Goal: Check status: Check status

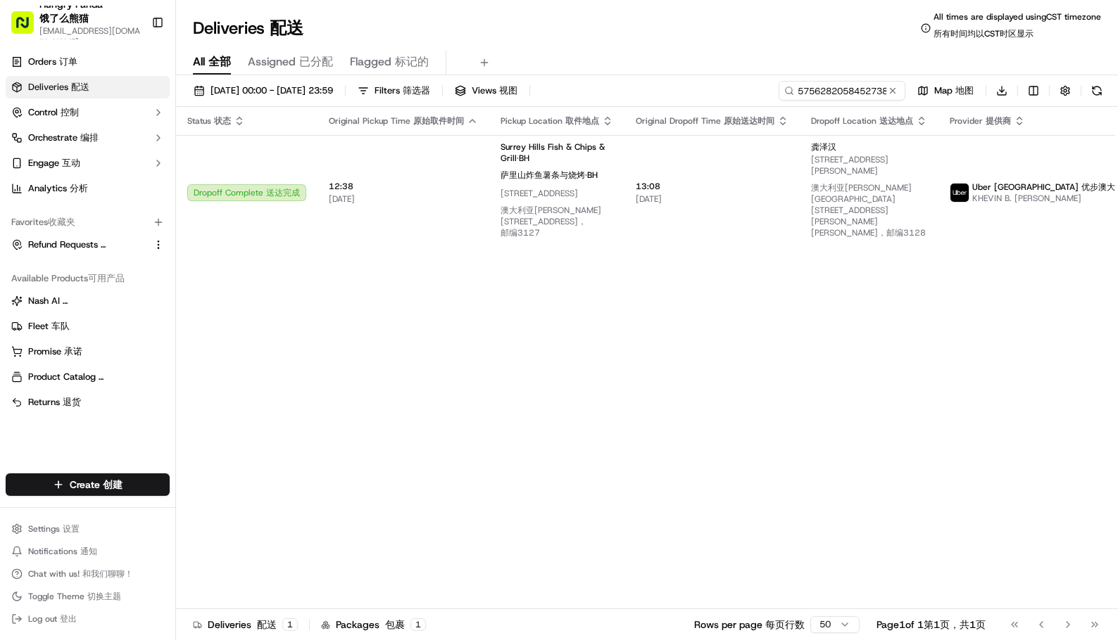
click at [831, 89] on input "575628205845273824227" at bounding box center [841, 91] width 127 height 20
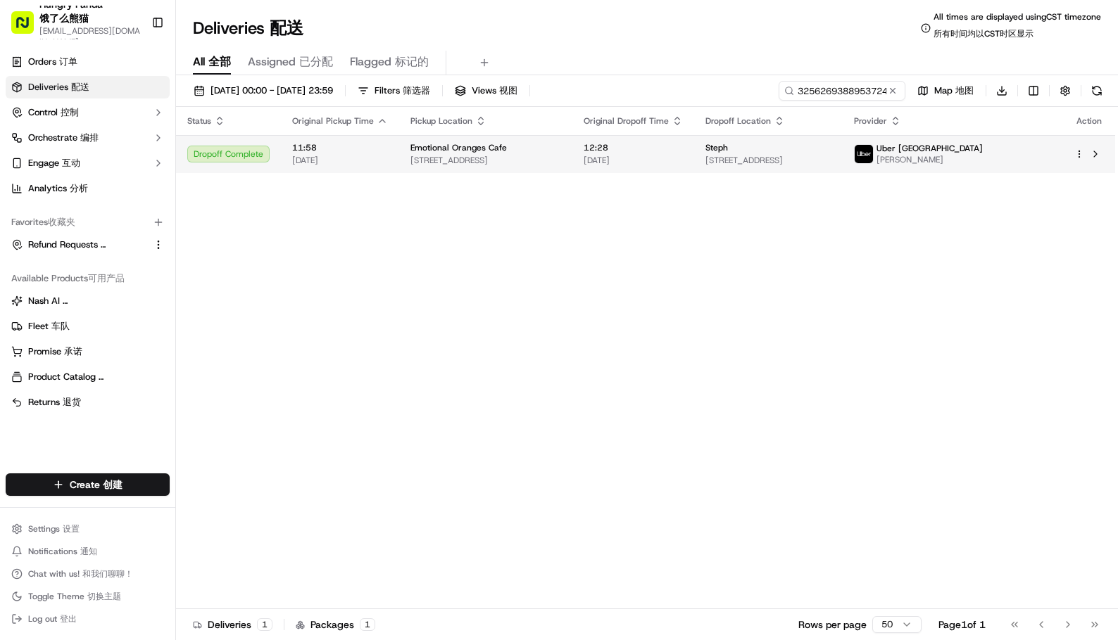
click at [405, 151] on td "Emotional [GEOGRAPHIC_DATA] [STREET_ADDRESS]" at bounding box center [485, 154] width 173 height 38
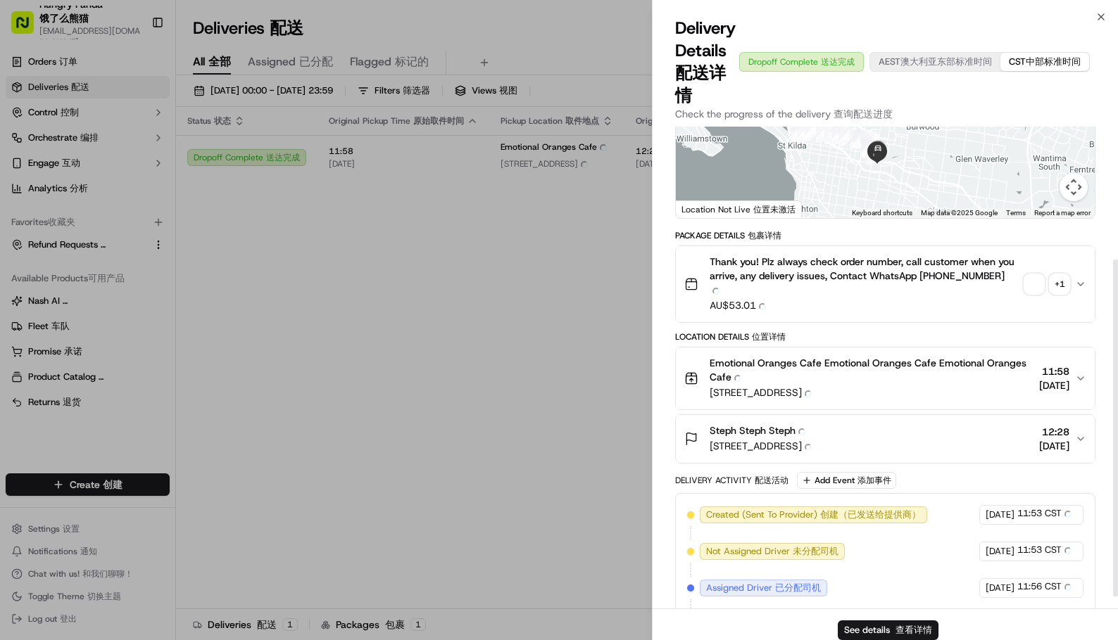
scroll to position [211, 0]
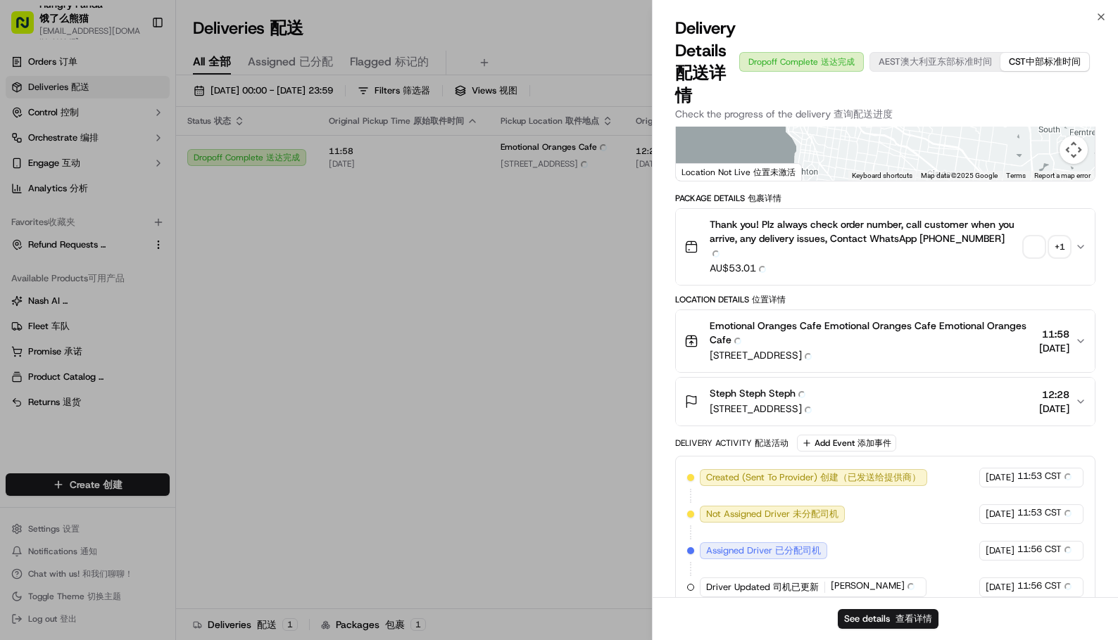
click at [1031, 243] on span "button" at bounding box center [1034, 247] width 20 height 20
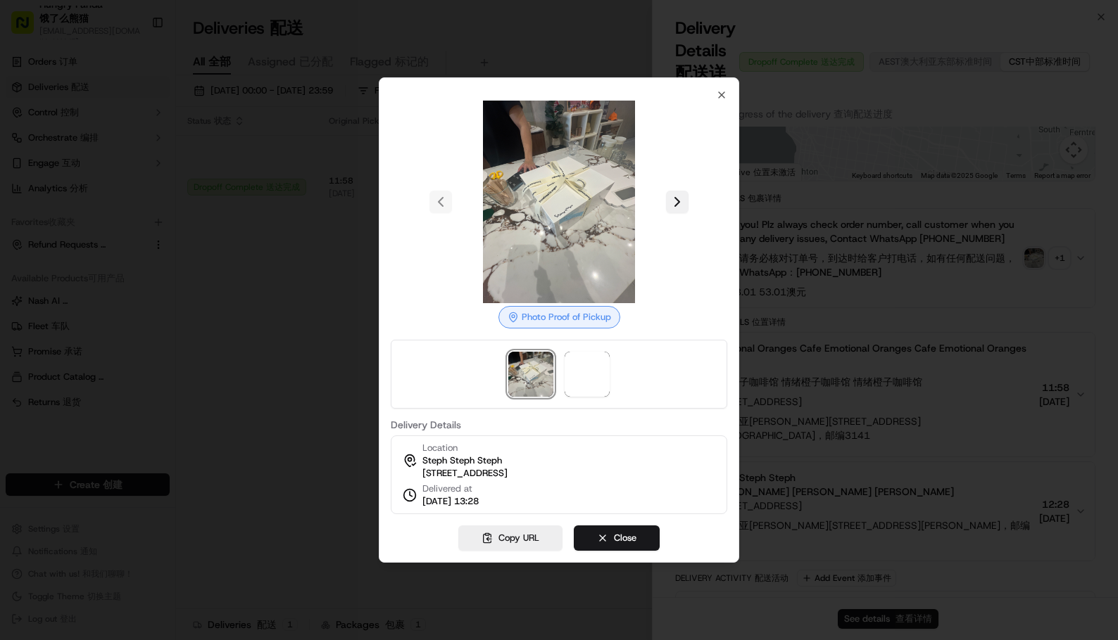
click at [678, 193] on div at bounding box center [559, 202] width 336 height 203
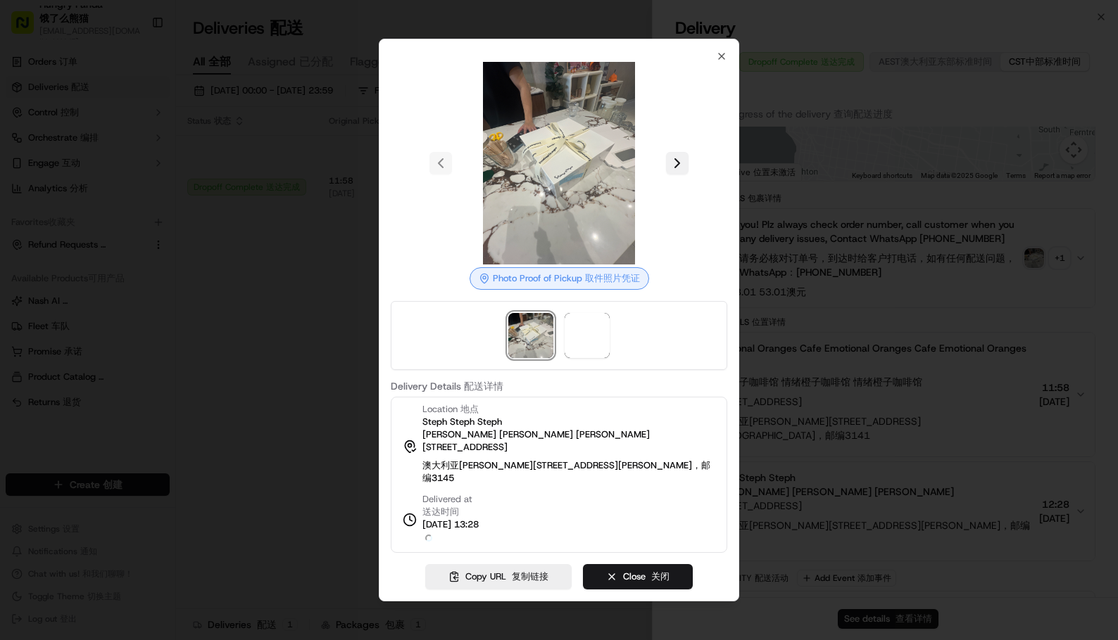
click at [682, 175] on button at bounding box center [677, 163] width 23 height 23
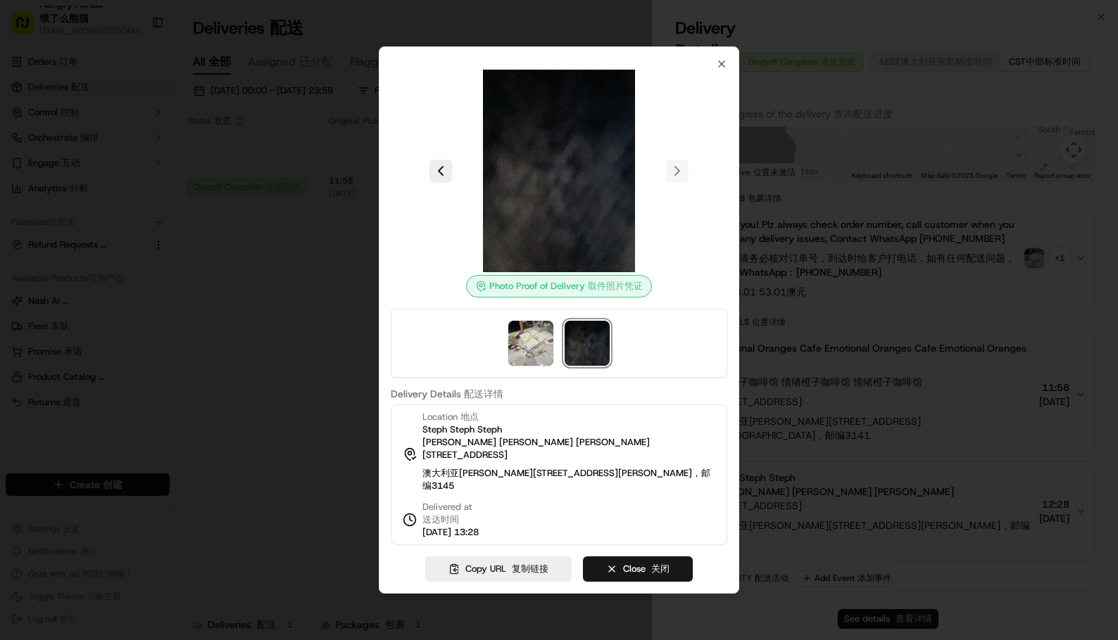
click at [713, 236] on div at bounding box center [559, 171] width 336 height 203
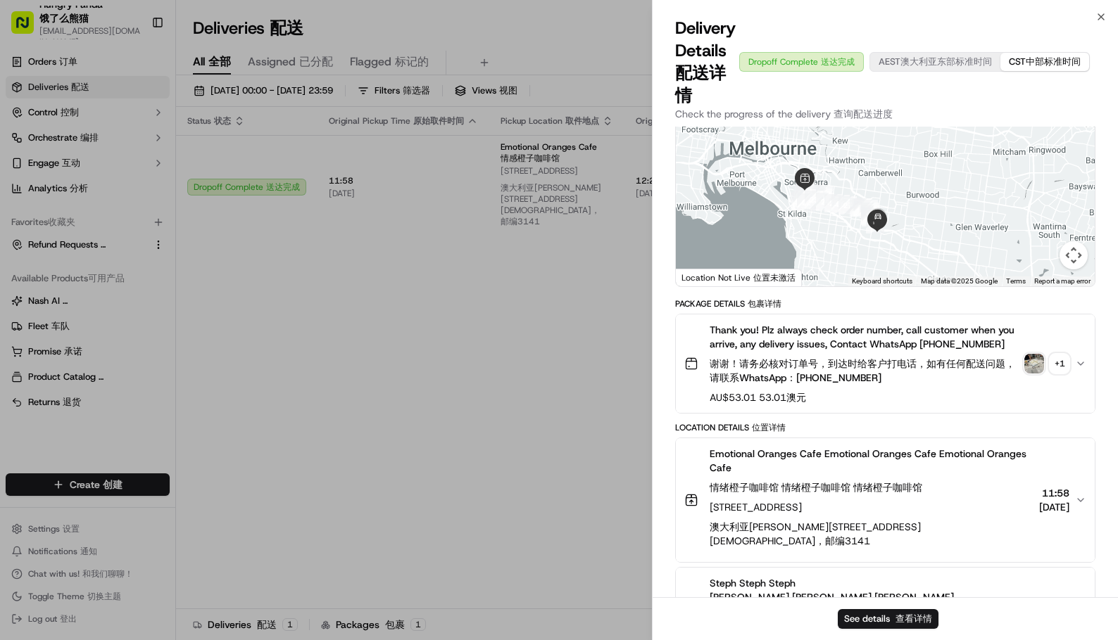
scroll to position [0, 0]
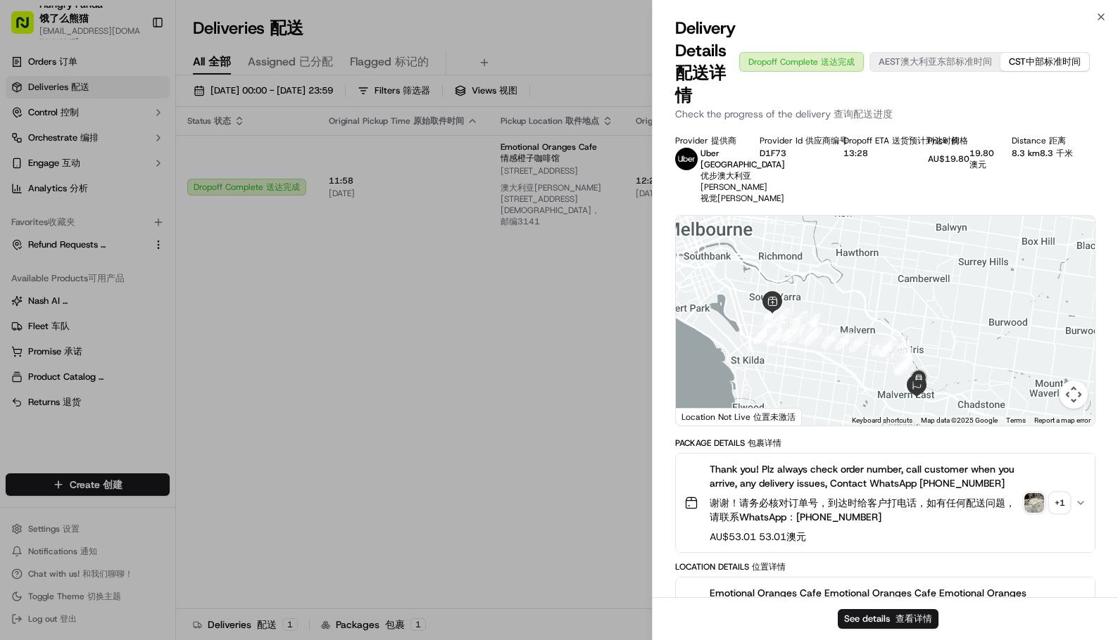
drag, startPoint x: 828, startPoint y: 365, endPoint x: 818, endPoint y: 358, distance: 11.1
click at [834, 369] on div at bounding box center [885, 321] width 419 height 210
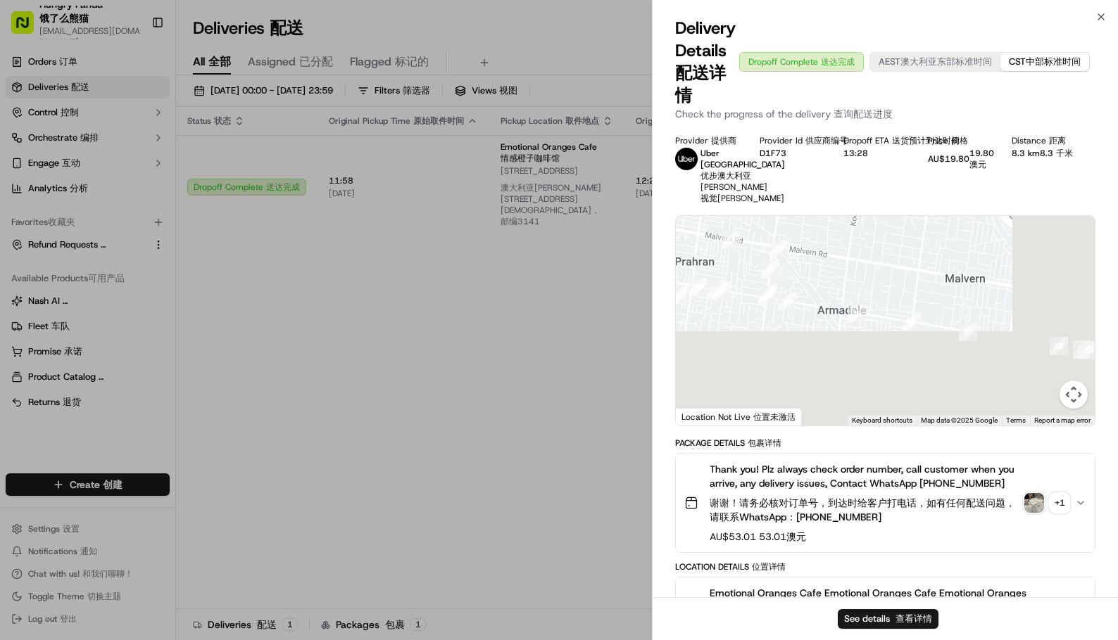
drag, startPoint x: 936, startPoint y: 355, endPoint x: 762, endPoint y: 249, distance: 203.7
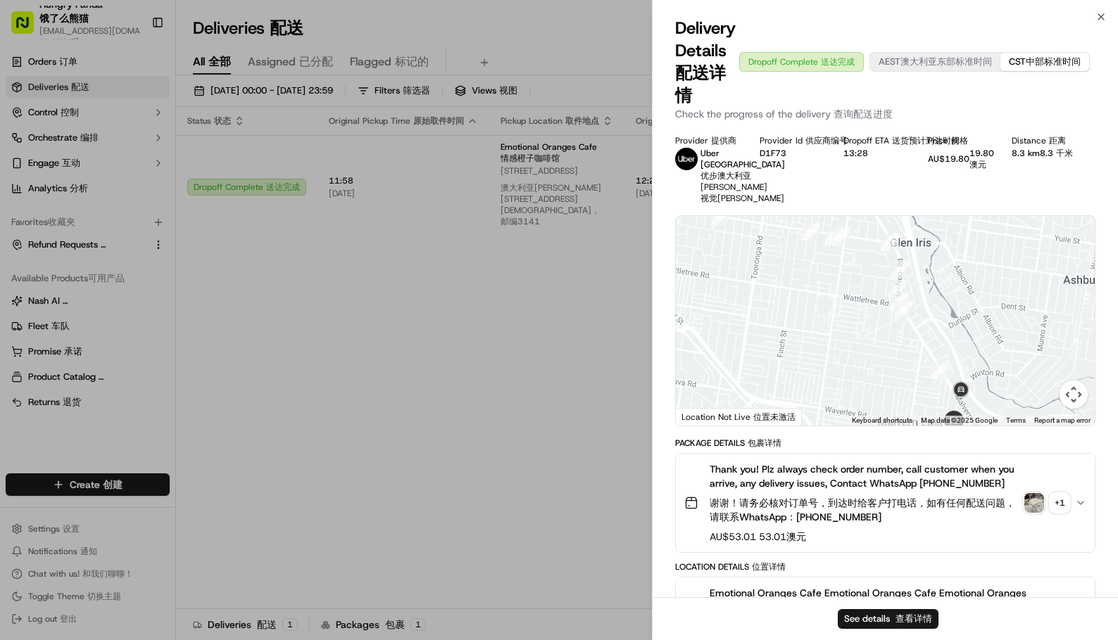
drag, startPoint x: 913, startPoint y: 334, endPoint x: 839, endPoint y: 242, distance: 117.6
click at [839, 241] on div at bounding box center [885, 321] width 419 height 210
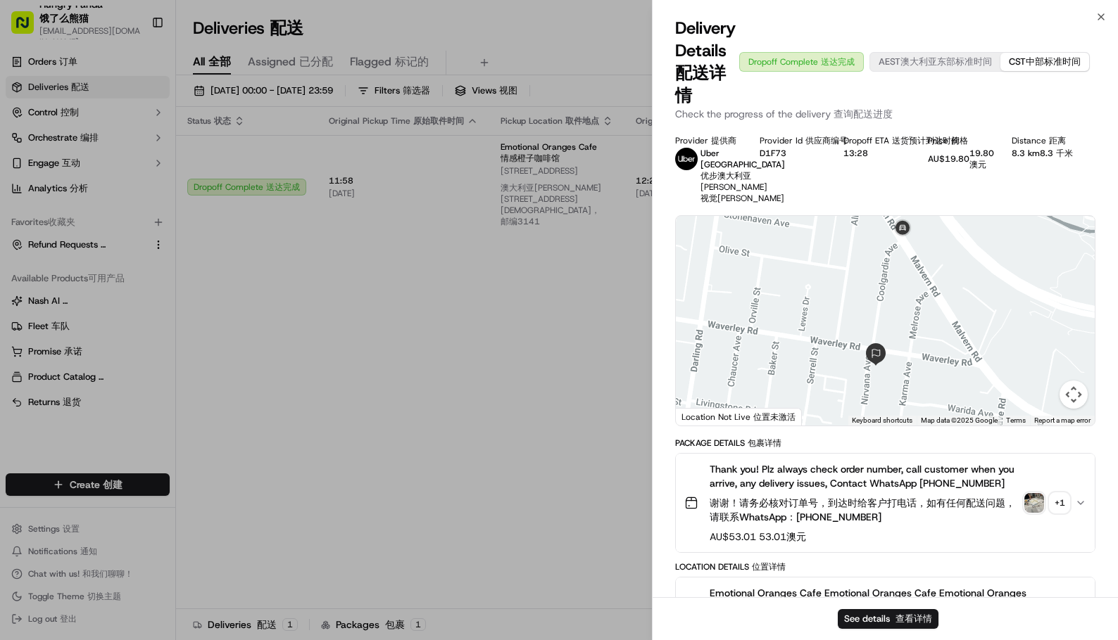
drag, startPoint x: 911, startPoint y: 338, endPoint x: 897, endPoint y: 327, distance: 18.0
click at [905, 327] on div at bounding box center [885, 321] width 419 height 210
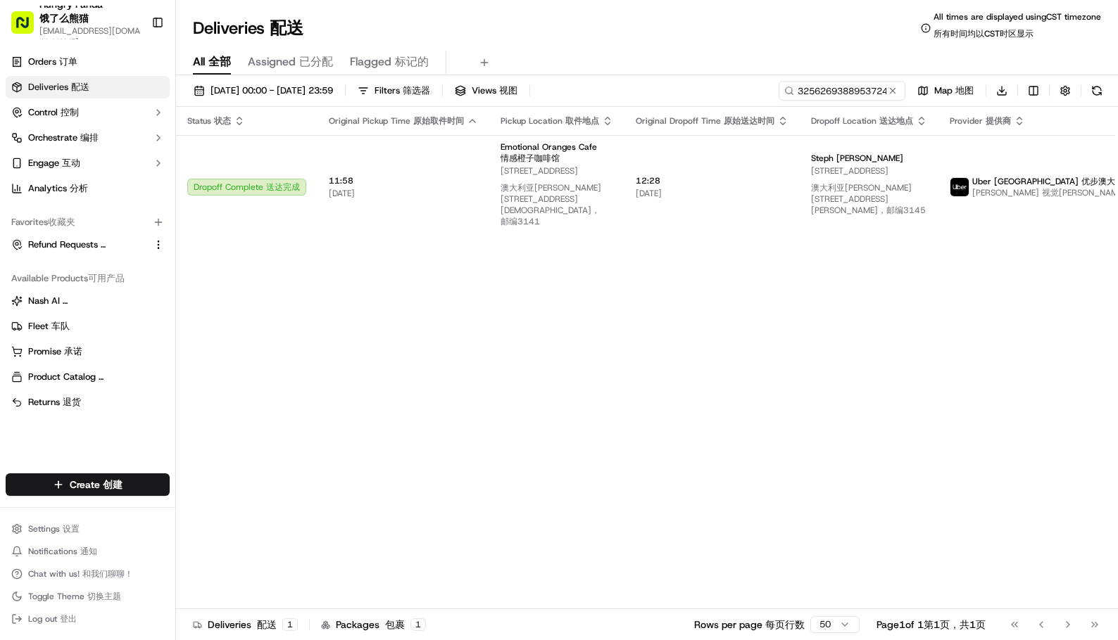
drag, startPoint x: 460, startPoint y: 391, endPoint x: 417, endPoint y: 329, distance: 75.5
click at [459, 391] on div "Status Status 状态 Original Pickup Time Original Pickup Time 原始取件时间 Pickup Locati…" at bounding box center [692, 364] width 1032 height 514
click at [855, 89] on input "325626938895372467533" at bounding box center [820, 91] width 169 height 20
click at [856, 89] on input "325626938895372467533" at bounding box center [820, 91] width 169 height 20
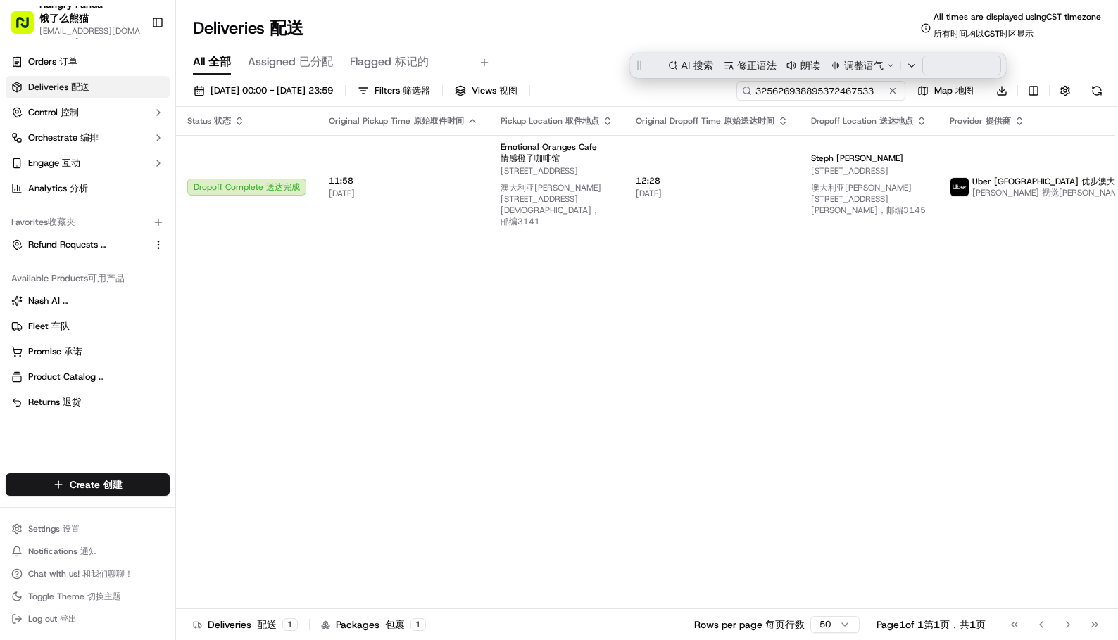
paste input "1562205908455713011536"
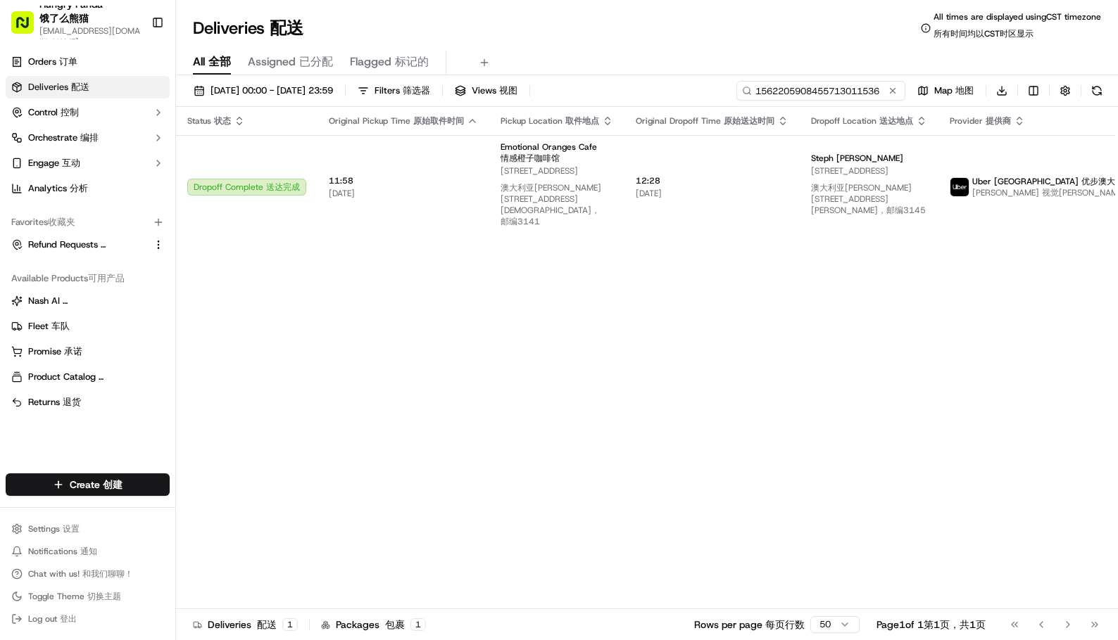
type input "1562205908455713011536"
click at [654, 31] on div "Deliveries Deliveries 配送 All times are displayed using CST timezone All times a…" at bounding box center [647, 28] width 942 height 34
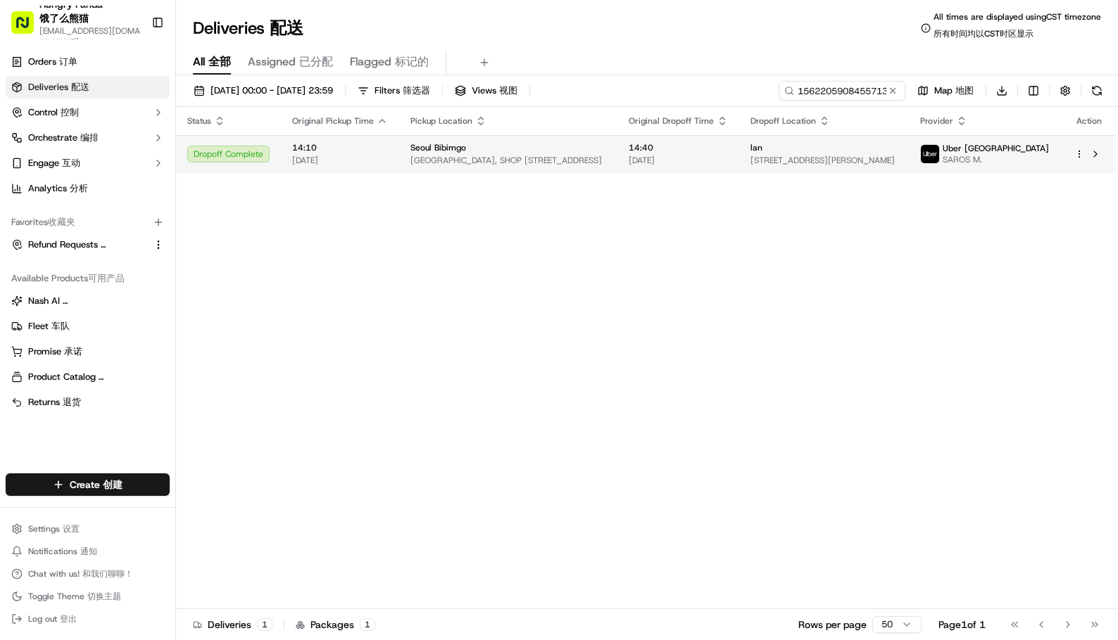
click at [606, 154] on div "[GEOGRAPHIC_DATA] [GEOGRAPHIC_DATA], [STREET_ADDRESS]" at bounding box center [508, 154] width 196 height 24
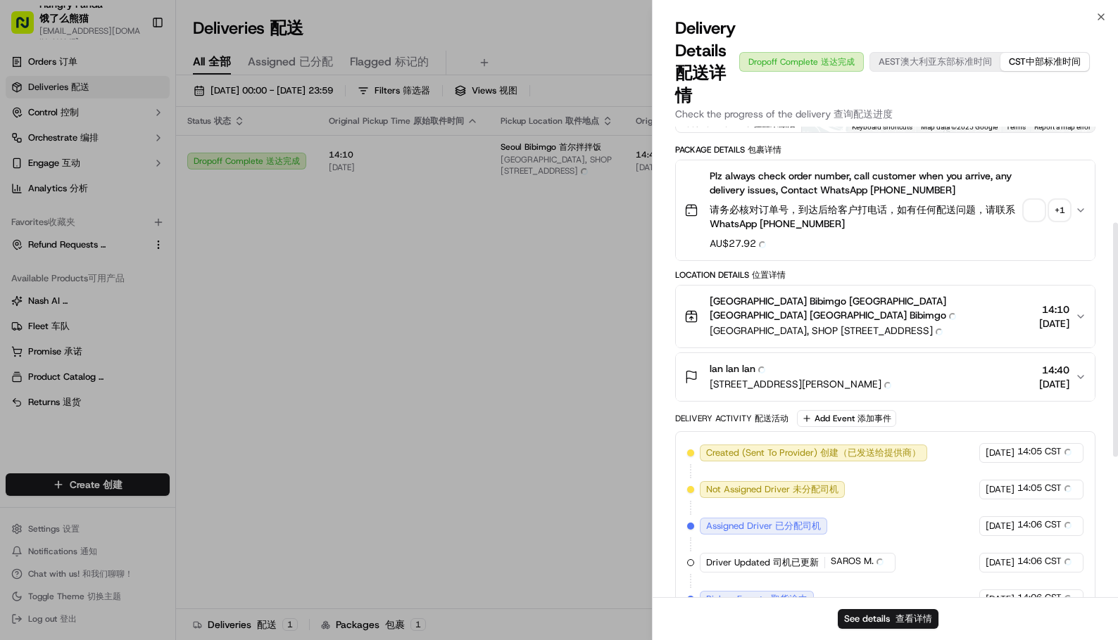
scroll to position [191, 0]
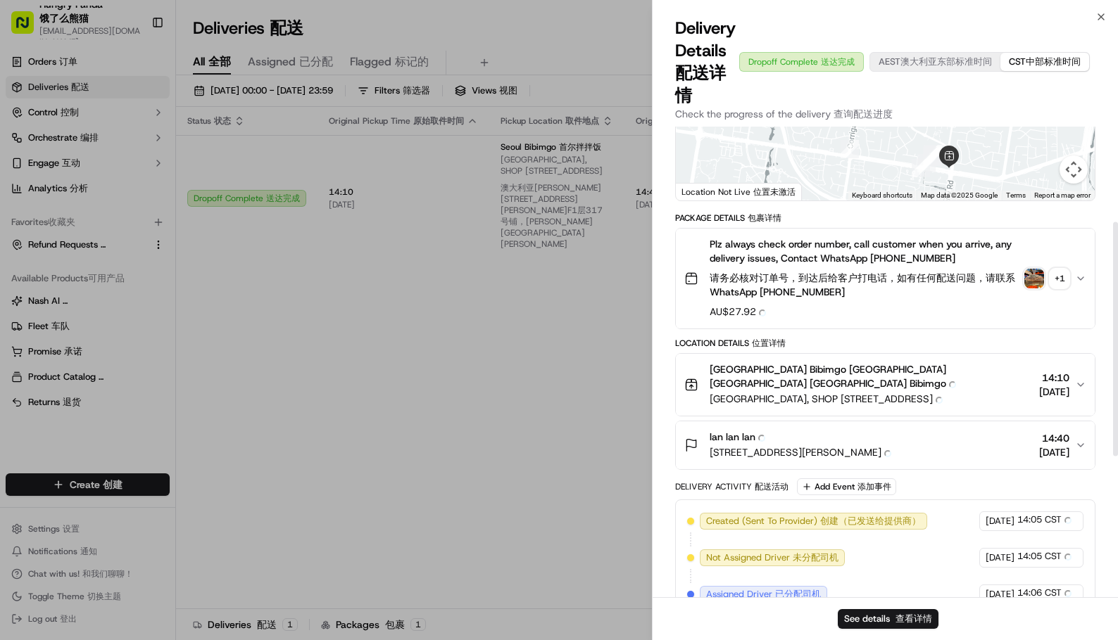
click at [1037, 277] on img "button" at bounding box center [1034, 279] width 20 height 20
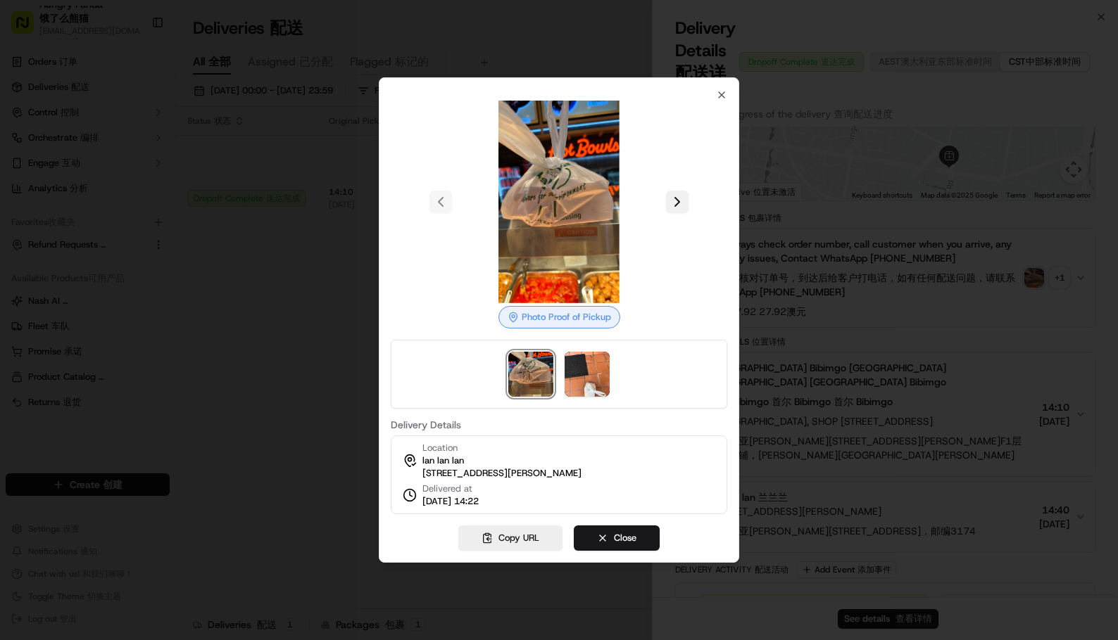
click at [676, 201] on button at bounding box center [677, 202] width 23 height 23
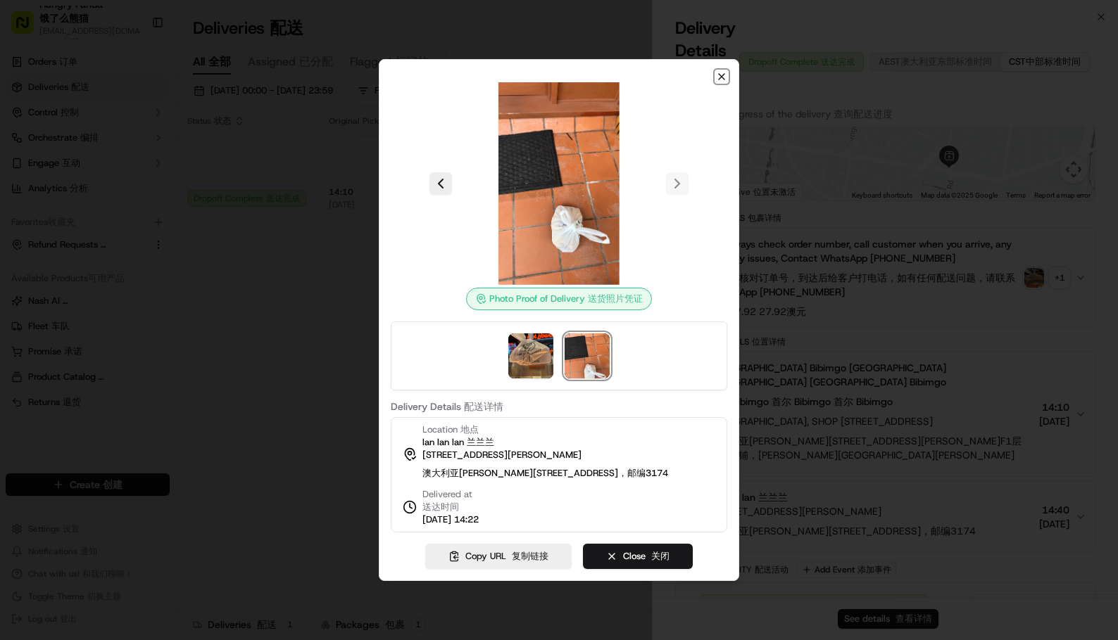
click at [721, 75] on icon "button" at bounding box center [721, 76] width 11 height 11
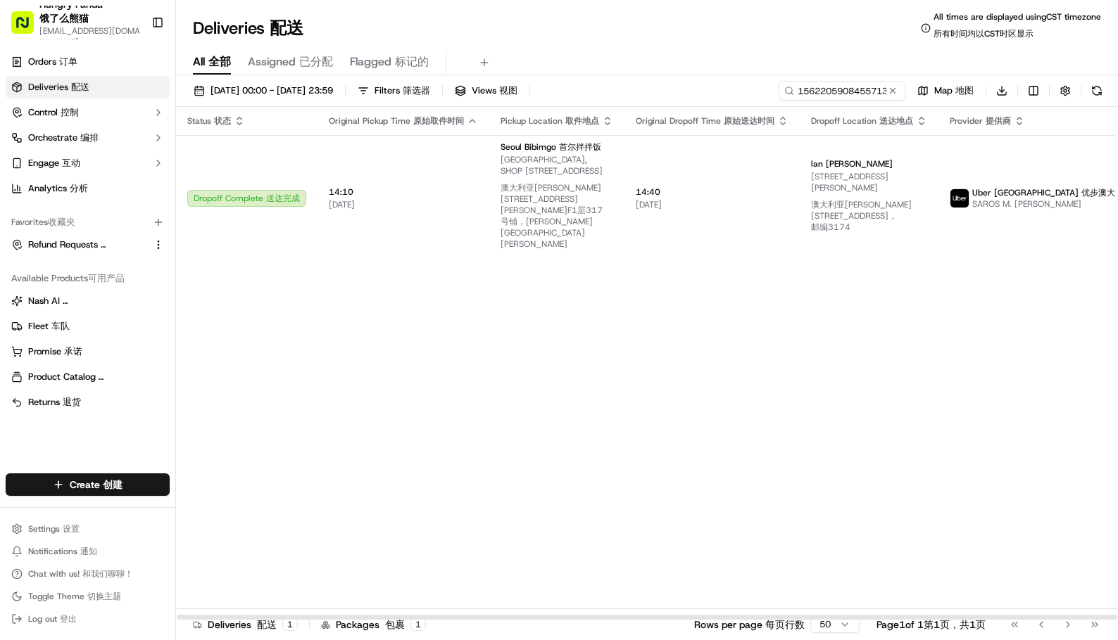
click at [522, 388] on div "Status Status 状态 Original Pickup Time Original Pickup Time 原始取件时间 Pickup Locati…" at bounding box center [692, 364] width 1032 height 514
drag, startPoint x: 516, startPoint y: 420, endPoint x: 514, endPoint y: 395, distance: 25.4
click at [517, 419] on div "Status Status 状态 Original Pickup Time Original Pickup Time 原始取件时间 Pickup Locati…" at bounding box center [692, 364] width 1032 height 514
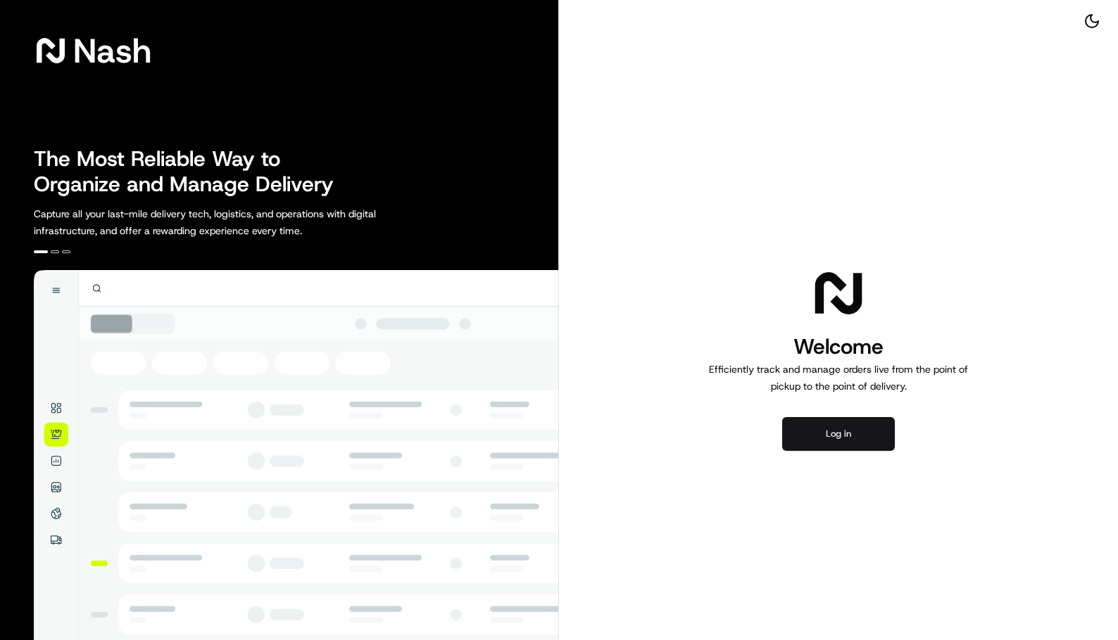
click at [885, 438] on button "Log in" at bounding box center [838, 434] width 113 height 34
